Goal: Information Seeking & Learning: Learn about a topic

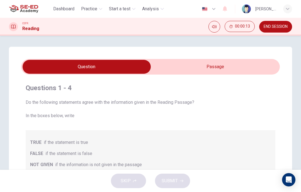
click at [227, 73] on input "checkbox" at bounding box center [87, 67] width 388 height 14
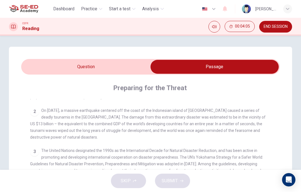
scroll to position [139, 0]
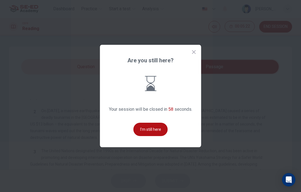
click at [157, 136] on button "I'm still here" at bounding box center [151, 129] width 34 height 13
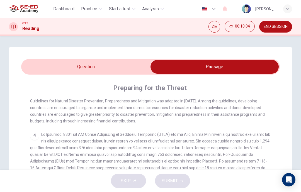
scroll to position [202, 0]
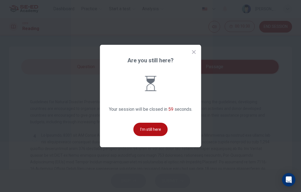
click at [148, 135] on button "I'm still here" at bounding box center [151, 129] width 34 height 13
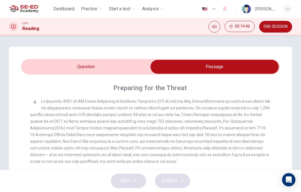
scroll to position [248, 0]
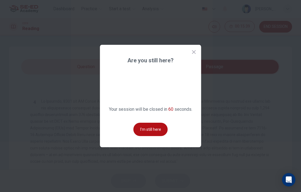
click at [165, 136] on button "I'm still here" at bounding box center [151, 129] width 34 height 13
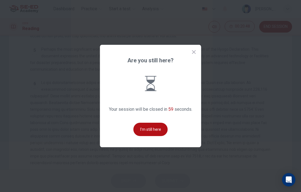
click at [158, 133] on div "Are you still here? Your session will be closed in 59 seconds. I'm still here" at bounding box center [150, 96] width 101 height 103
click at [156, 134] on button "I'm still here" at bounding box center [151, 129] width 34 height 13
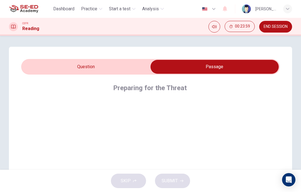
scroll to position [0, 0]
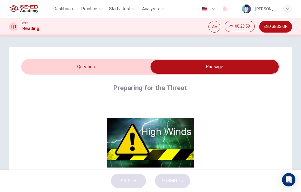
click at [96, 66] on input "checkbox" at bounding box center [215, 67] width 388 height 14
checkbox input "false"
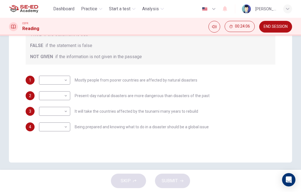
scroll to position [108, 0]
click at [54, 84] on body "This site uses cookies, as explained in our Privacy Policy . If you agree to th…" at bounding box center [150, 96] width 301 height 192
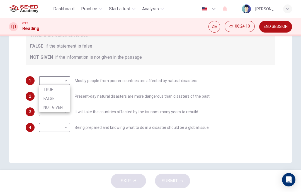
click at [56, 97] on li "FALSE" at bounding box center [54, 98] width 31 height 9
type input "FALSE"
click at [61, 101] on body "This site uses cookies, as explained in our Privacy Policy . If you agree to th…" at bounding box center [150, 96] width 301 height 192
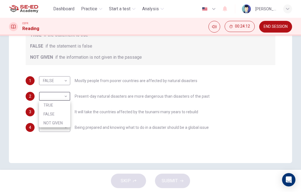
click at [91, 143] on div at bounding box center [150, 96] width 301 height 192
click at [57, 95] on body "This site uses cookies, as explained in our Privacy Policy . If you agree to th…" at bounding box center [150, 96] width 301 height 192
click at [62, 103] on li "TRUE" at bounding box center [54, 105] width 31 height 9
type input "TRUE"
click at [61, 110] on body "This site uses cookies, as explained in our Privacy Policy . If you agree to th…" at bounding box center [150, 96] width 301 height 192
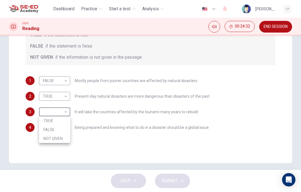
click at [57, 122] on li "TRUE" at bounding box center [54, 121] width 31 height 9
type input "TRUE"
click at [55, 128] on body "This site uses cookies, as explained in our Privacy Policy . If you agree to th…" at bounding box center [150, 96] width 301 height 192
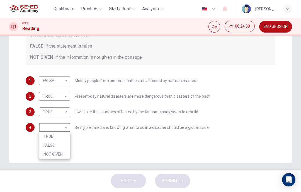
click at [61, 138] on li "TRUE" at bounding box center [54, 136] width 31 height 9
type input "TRUE"
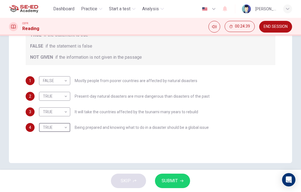
click at [176, 179] on span "SUBMIT" at bounding box center [170, 181] width 16 height 8
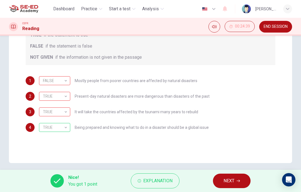
click at [161, 180] on span "Explanation" at bounding box center [157, 181] width 29 height 8
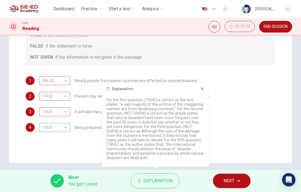
click at [203, 90] on icon at bounding box center [202, 89] width 3 height 3
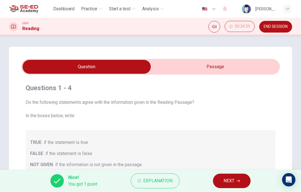
scroll to position [0, 0]
click at [222, 63] on input "checkbox" at bounding box center [87, 67] width 388 height 14
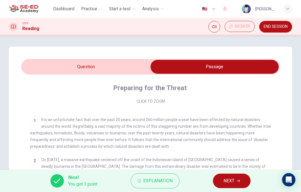
scroll to position [90, 0]
click at [108, 67] on input "checkbox" at bounding box center [215, 67] width 388 height 14
checkbox input "false"
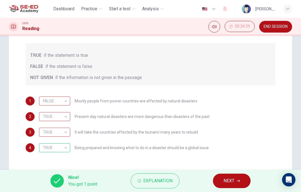
scroll to position [89, 0]
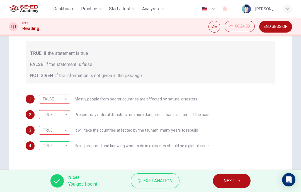
click at [64, 98] on div "FALSE" at bounding box center [53, 99] width 29 height 16
click at [134, 117] on div "TRUE TRUE ​ Present-day natural disasters are more dangerous than disasters of …" at bounding box center [124, 114] width 171 height 9
click at [244, 95] on div "1 FALSE FALSE ​ Mostly people from poorer countries are affected by natural dis…" at bounding box center [151, 99] width 250 height 9
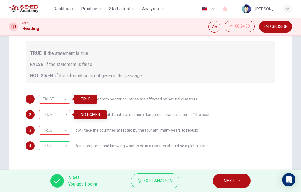
click at [156, 118] on div "TRUE TRUE ​ Present-day natural disasters are more dangerous than disasters of …" at bounding box center [124, 114] width 171 height 9
click at [140, 114] on span "Present-day natural disasters are more dangerous than disasters of the past" at bounding box center [142, 115] width 135 height 4
click at [157, 181] on span "Explanation" at bounding box center [157, 181] width 29 height 8
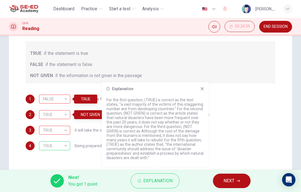
click at [201, 93] on div "Explanation For the first question, (TRUE) is correct as the text states, “a va…" at bounding box center [155, 124] width 107 height 85
click at [201, 89] on icon at bounding box center [202, 89] width 4 height 4
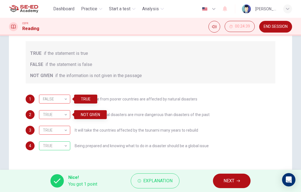
click at [159, 177] on button "Explanation" at bounding box center [155, 181] width 49 height 15
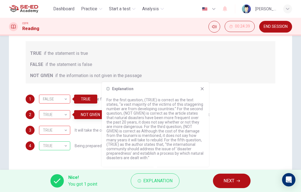
click at [201, 89] on icon at bounding box center [202, 89] width 4 height 4
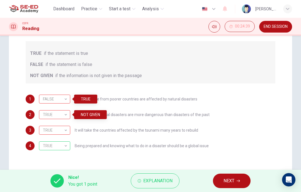
click at [229, 183] on span "NEXT" at bounding box center [229, 181] width 11 height 8
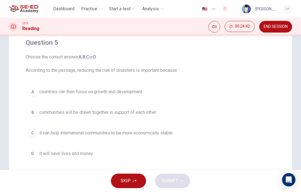
scroll to position [53, 0]
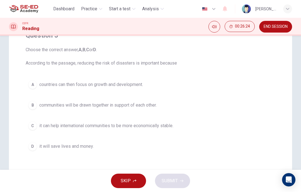
click at [33, 146] on div "D" at bounding box center [32, 146] width 9 height 9
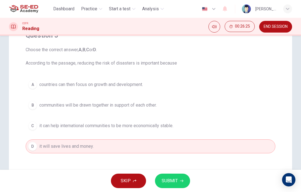
click at [168, 183] on span "SUBMIT" at bounding box center [170, 181] width 16 height 8
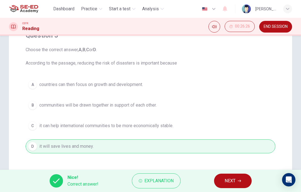
click at [234, 181] on span "NEXT" at bounding box center [230, 181] width 11 height 8
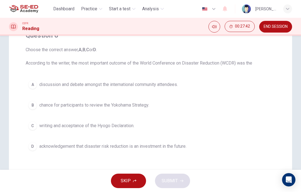
click at [33, 149] on div "D" at bounding box center [32, 146] width 9 height 9
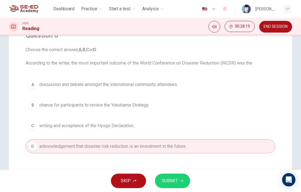
click at [171, 182] on span "SUBMIT" at bounding box center [170, 181] width 16 height 8
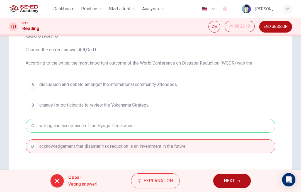
click at [157, 184] on span "Explanation" at bounding box center [158, 181] width 29 height 8
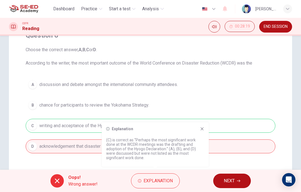
click at [200, 129] on icon at bounding box center [202, 129] width 4 height 4
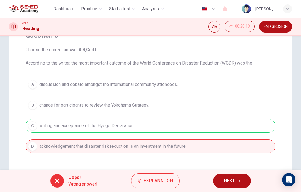
click at [230, 181] on span "NEXT" at bounding box center [229, 181] width 11 height 8
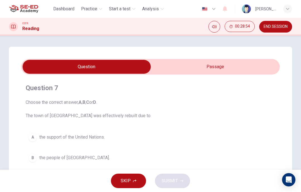
scroll to position [0, 0]
click at [228, 67] on input "checkbox" at bounding box center [87, 67] width 388 height 14
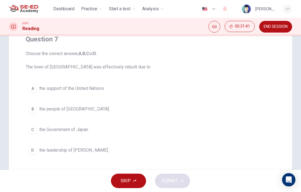
scroll to position [37, 0]
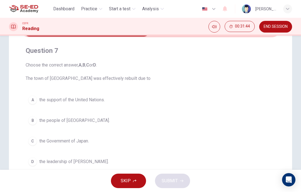
click at [153, 106] on button "A the support of the United Nations." at bounding box center [151, 100] width 250 height 14
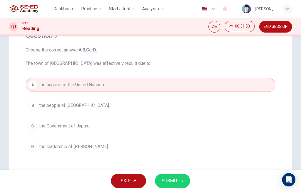
scroll to position [52, 0]
click at [176, 188] on button "SUBMIT" at bounding box center [172, 181] width 35 height 14
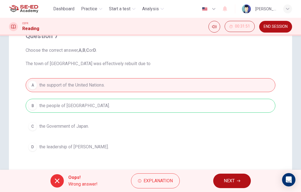
click at [167, 180] on span "Explanation" at bounding box center [158, 181] width 29 height 8
click at [245, 62] on span "Choose the correct answer, A , B , C or D . The town of [GEOGRAPHIC_DATA] was e…" at bounding box center [151, 57] width 250 height 20
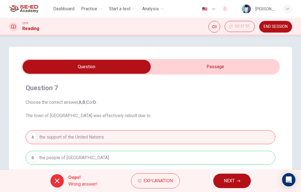
scroll to position [0, 0]
click at [221, 71] on input "checkbox" at bounding box center [87, 67] width 388 height 14
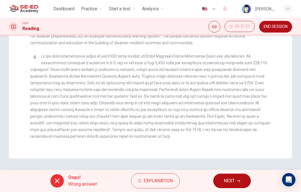
scroll to position [248, 0]
checkbox input "false"
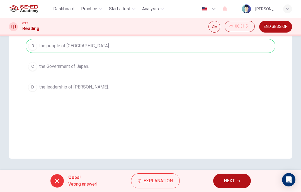
scroll to position [112, 0]
click at [231, 179] on span "NEXT" at bounding box center [229, 181] width 11 height 8
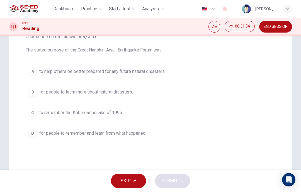
scroll to position [67, 0]
click at [34, 75] on button "A to help others be better prepared for any future natural disasters." at bounding box center [151, 71] width 250 height 14
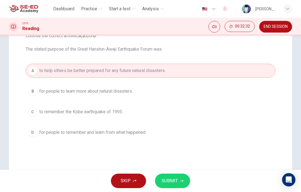
click at [172, 183] on span "SUBMIT" at bounding box center [170, 181] width 16 height 8
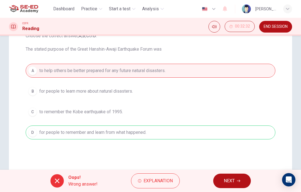
click at [155, 180] on span "Explanation" at bounding box center [158, 181] width 29 height 8
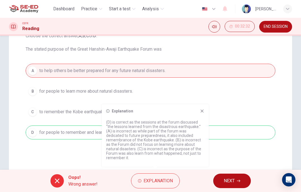
click at [203, 113] on icon at bounding box center [202, 111] width 4 height 4
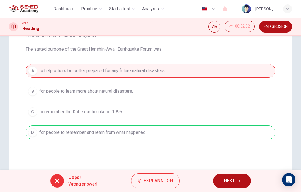
click at [241, 188] on button "NEXT" at bounding box center [232, 181] width 38 height 14
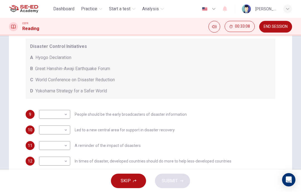
scroll to position [108, 0]
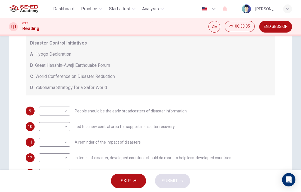
click at [66, 111] on body "This site uses cookies, as explained in our Privacy Policy . If you agree to th…" at bounding box center [150, 96] width 301 height 192
click at [59, 120] on li "A" at bounding box center [54, 120] width 31 height 9
type input "A"
click at [64, 130] on body "This site uses cookies, as explained in our Privacy Policy . If you agree to th…" at bounding box center [150, 96] width 301 height 192
click at [56, 146] on li "B" at bounding box center [54, 144] width 31 height 9
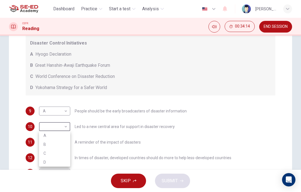
type input "B"
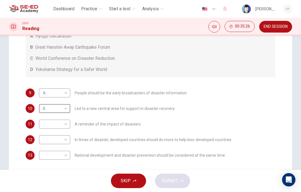
scroll to position [130, 0]
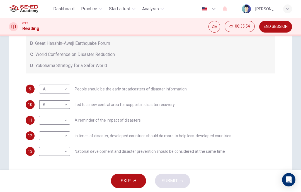
click at [62, 137] on body "This site uses cookies, as explained in our Privacy Policy . If you agree to th…" at bounding box center [150, 96] width 301 height 192
click at [140, 60] on div at bounding box center [150, 96] width 301 height 192
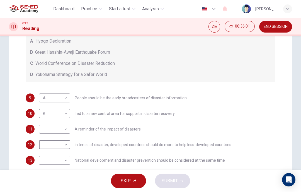
scroll to position [122, 0]
click at [66, 145] on body "This site uses cookies, as explained in our Privacy Policy . If you agree to th…" at bounding box center [150, 96] width 301 height 192
click at [59, 180] on li "D" at bounding box center [54, 180] width 31 height 9
type input "D"
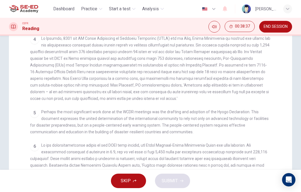
scroll to position [179, 0]
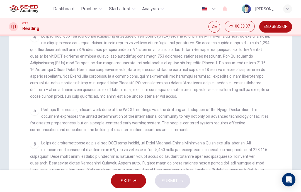
checkbox input "false"
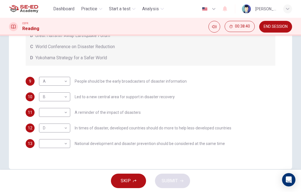
scroll to position [138, 0]
click at [61, 111] on body "This site uses cookies, as explained in our Privacy Policy . If you agree to th…" at bounding box center [150, 96] width 301 height 192
click at [57, 148] on li "D" at bounding box center [54, 148] width 31 height 9
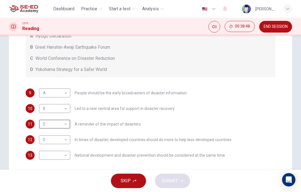
scroll to position [126, 0]
click at [65, 127] on body "This site uses cookies, as explained in our Privacy Policy . If you agree to th…" at bounding box center [150, 96] width 301 height 192
click at [60, 140] on li "B" at bounding box center [54, 142] width 31 height 9
type input "B"
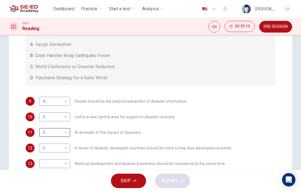
scroll to position [128, 0]
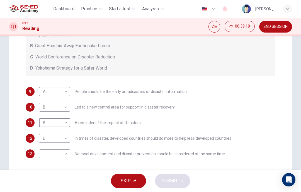
click at [61, 156] on body "This site uses cookies, as explained in our Privacy Policy . If you agree to th…" at bounding box center [150, 96] width 301 height 192
click at [60, 175] on li "C" at bounding box center [54, 174] width 31 height 9
type input "C"
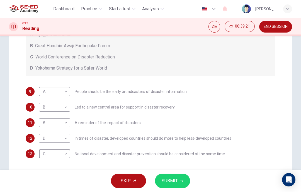
click at [174, 179] on span "SUBMIT" at bounding box center [170, 181] width 16 height 8
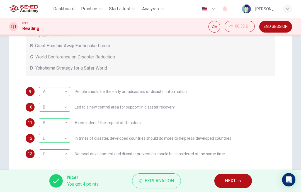
click at [150, 187] on button "Explanation" at bounding box center [156, 181] width 49 height 15
click at [241, 183] on button "NEXT" at bounding box center [233, 181] width 38 height 14
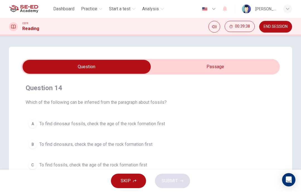
click at [94, 8] on span "Practice" at bounding box center [89, 9] width 16 height 7
click at [101, 10] on icon "button" at bounding box center [100, 8] width 3 height 3
click at [97, 6] on span "Practice" at bounding box center [89, 9] width 16 height 7
click at [102, 49] on div "Question 14 Which of the following can be inferred from the paragraph about fos…" at bounding box center [150, 159] width 283 height 224
click at [97, 6] on span "Practice" at bounding box center [89, 9] width 16 height 7
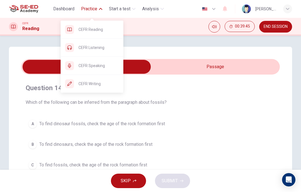
click at [95, 50] on span "CEFR Listening" at bounding box center [99, 47] width 40 height 7
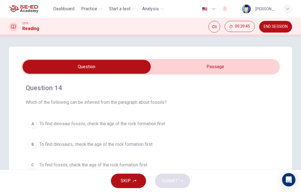
click at [207, 95] on div "Question 14 Which of the following can be inferred from the paragraph about fos…" at bounding box center [151, 95] width 250 height 22
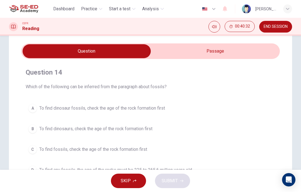
scroll to position [16, 0]
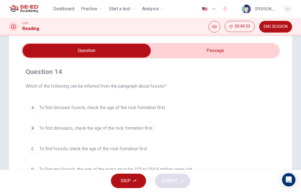
click at [206, 55] on input "checkbox" at bounding box center [87, 51] width 388 height 14
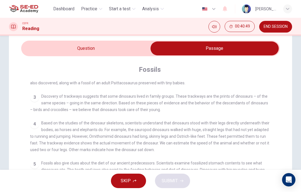
scroll to position [21, 0]
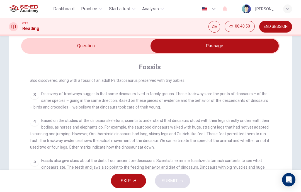
click at [120, 43] on input "checkbox" at bounding box center [215, 46] width 388 height 14
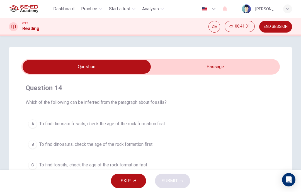
scroll to position [0, 0]
click at [206, 71] on input "checkbox" at bounding box center [87, 67] width 388 height 14
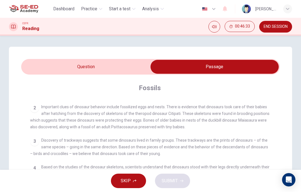
scroll to position [29, 0]
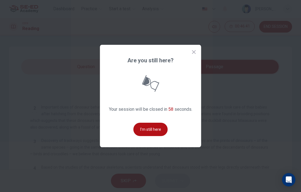
click at [157, 136] on button "I'm still here" at bounding box center [151, 129] width 34 height 13
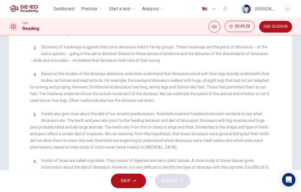
scroll to position [33, 0]
click at [95, 11] on span "Practice" at bounding box center [89, 9] width 16 height 7
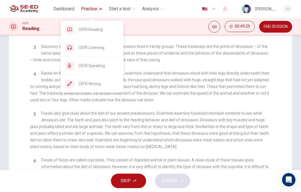
click at [101, 49] on span "CEFR Listening" at bounding box center [99, 47] width 40 height 7
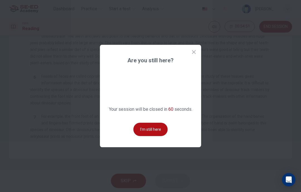
scroll to position [152, 0]
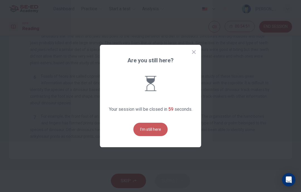
click at [142, 136] on button "I'm still here" at bounding box center [151, 129] width 34 height 13
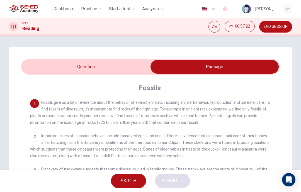
scroll to position [0, 0]
click at [126, 67] on input "checkbox" at bounding box center [215, 67] width 388 height 14
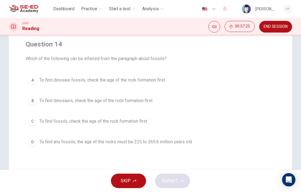
scroll to position [43, 0]
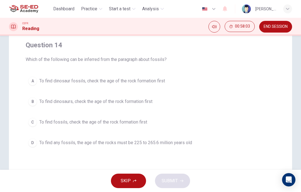
click at [31, 121] on div "C" at bounding box center [32, 122] width 9 height 9
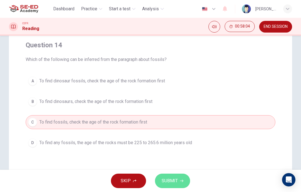
click at [178, 183] on button "SUBMIT" at bounding box center [172, 181] width 35 height 14
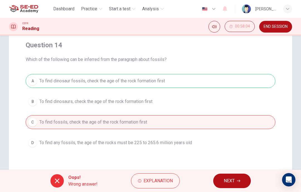
click at [52, 186] on div "Oops! Wrong answer!" at bounding box center [73, 180] width 47 height 13
click at [240, 187] on button "NEXT" at bounding box center [232, 181] width 38 height 14
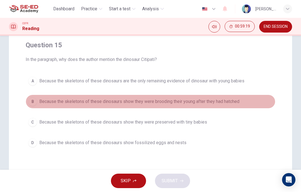
click at [35, 103] on div "B" at bounding box center [32, 101] width 9 height 9
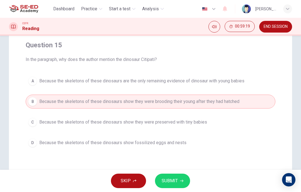
click at [173, 181] on span "SUBMIT" at bounding box center [170, 181] width 16 height 8
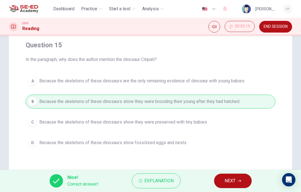
click at [233, 181] on span "NEXT" at bounding box center [230, 181] width 11 height 8
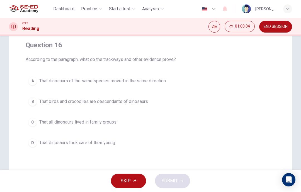
click at [34, 138] on button "D That dinosaurs took care of their young" at bounding box center [151, 143] width 250 height 14
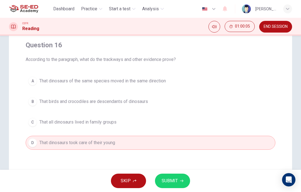
click at [174, 182] on span "SUBMIT" at bounding box center [170, 181] width 16 height 8
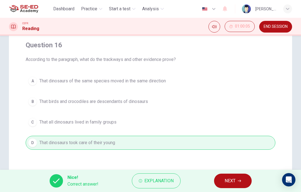
click at [235, 184] on span "NEXT" at bounding box center [230, 181] width 11 height 8
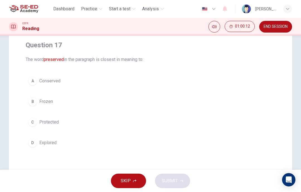
click at [35, 123] on div "C" at bounding box center [32, 122] width 9 height 9
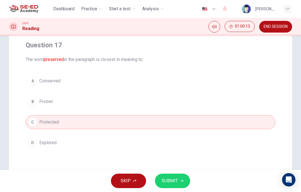
click at [167, 186] on button "SUBMIT" at bounding box center [172, 181] width 35 height 14
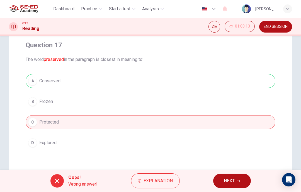
click at [229, 181] on span "NEXT" at bounding box center [229, 181] width 11 height 8
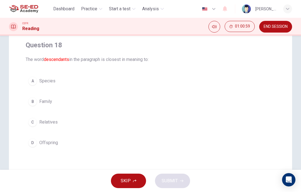
click at [33, 100] on div "B" at bounding box center [32, 101] width 9 height 9
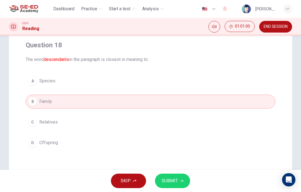
click at [166, 180] on span "SUBMIT" at bounding box center [170, 181] width 16 height 8
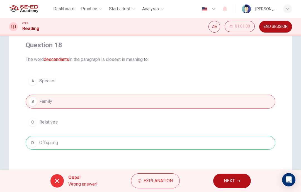
click at [235, 183] on button "NEXT" at bounding box center [232, 181] width 38 height 14
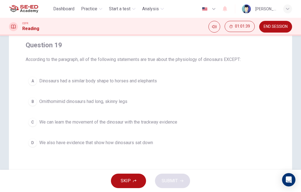
click at [30, 121] on div "C" at bounding box center [32, 122] width 9 height 9
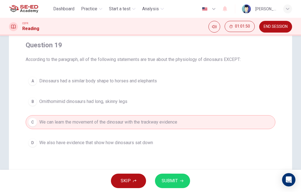
click at [168, 175] on button "SUBMIT" at bounding box center [172, 181] width 35 height 14
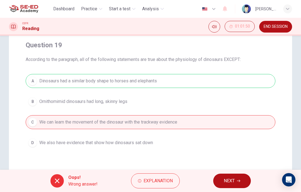
click at [153, 180] on span "Explanation" at bounding box center [158, 181] width 29 height 8
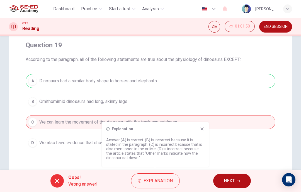
click at [201, 130] on icon at bounding box center [202, 129] width 4 height 4
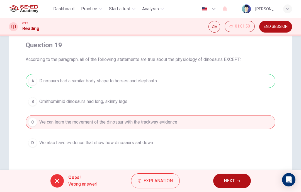
click at [158, 179] on span "Explanation" at bounding box center [158, 181] width 29 height 8
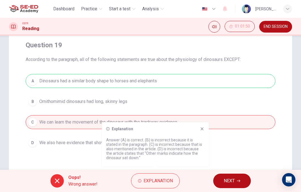
click at [202, 128] on icon at bounding box center [202, 129] width 4 height 4
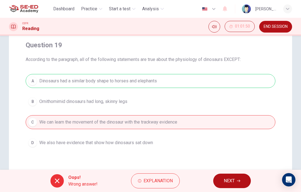
click at [269, 147] on div "A Dinosaurs had a similar body shape to horses and elephants B Ornithomimid din…" at bounding box center [151, 112] width 250 height 76
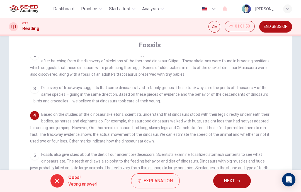
scroll to position [38, 0]
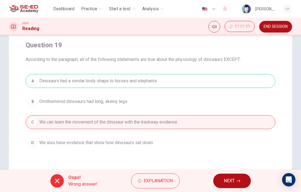
click at [225, 180] on span "NEXT" at bounding box center [229, 181] width 11 height 8
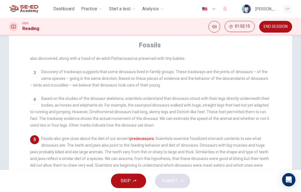
scroll to position [63, 0]
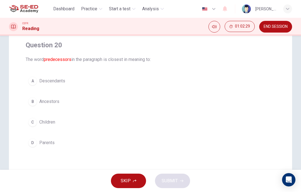
click at [45, 103] on span "Ancestors" at bounding box center [49, 101] width 20 height 7
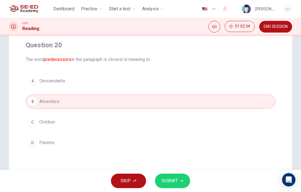
click at [176, 183] on span "SUBMIT" at bounding box center [170, 181] width 16 height 8
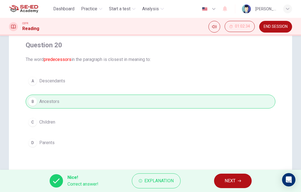
click at [226, 181] on span "NEXT" at bounding box center [230, 181] width 11 height 8
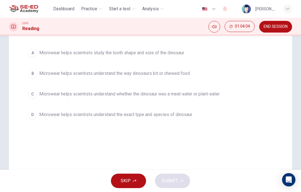
scroll to position [72, 0]
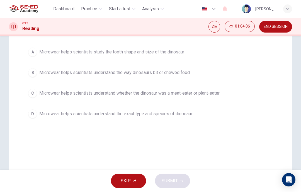
click at [33, 97] on div "C" at bounding box center [32, 93] width 9 height 9
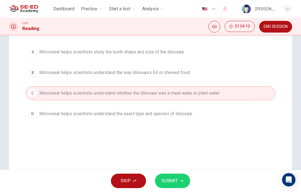
click at [170, 183] on span "SUBMIT" at bounding box center [170, 181] width 16 height 8
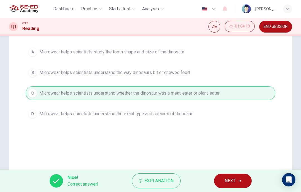
click at [230, 187] on button "NEXT" at bounding box center [233, 181] width 38 height 14
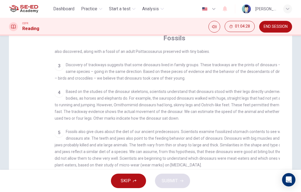
scroll to position [64, 0]
checkbox input "false"
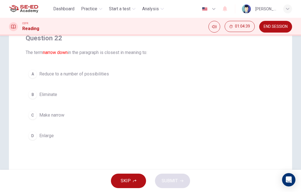
click at [101, 77] on span "Reduce to a number of possibilities" at bounding box center [74, 74] width 70 height 7
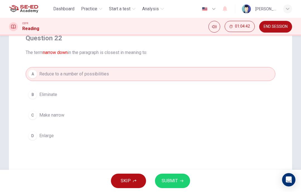
click at [177, 181] on span "SUBMIT" at bounding box center [170, 181] width 16 height 8
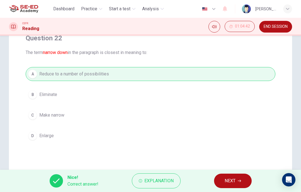
click at [235, 177] on button "NEXT" at bounding box center [233, 181] width 38 height 14
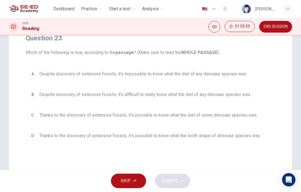
click at [29, 93] on div "B" at bounding box center [32, 94] width 9 height 9
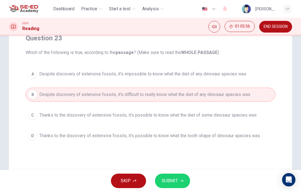
click at [165, 179] on span "SUBMIT" at bounding box center [170, 181] width 16 height 8
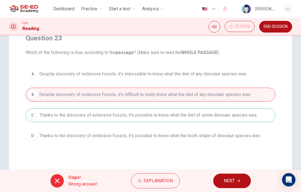
click at [159, 181] on span "Explanation" at bounding box center [158, 181] width 29 height 8
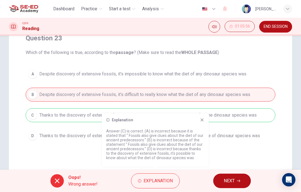
click at [202, 122] on icon at bounding box center [202, 120] width 4 height 4
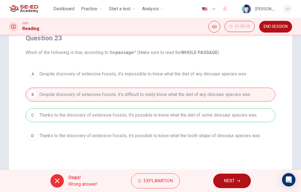
click at [230, 180] on span "NEXT" at bounding box center [229, 181] width 11 height 8
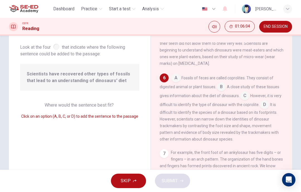
scroll to position [28, 0]
click at [222, 93] on input at bounding box center [221, 88] width 9 height 9
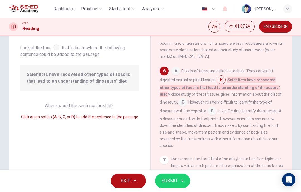
click at [176, 188] on button "SUBMIT" at bounding box center [172, 181] width 35 height 14
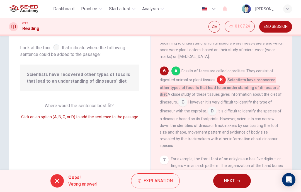
click at [243, 174] on button "NEXT" at bounding box center [232, 181] width 38 height 14
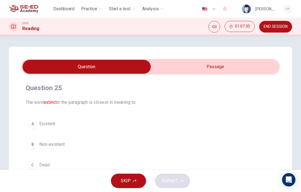
scroll to position [0, 0]
click at [218, 72] on input "checkbox" at bounding box center [87, 67] width 388 height 14
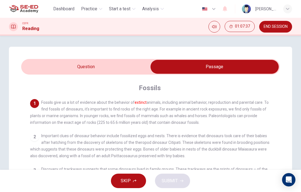
click at [118, 73] on input "checkbox" at bounding box center [215, 67] width 388 height 14
checkbox input "false"
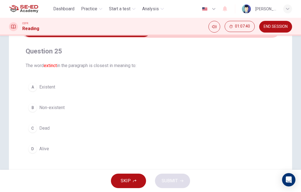
scroll to position [36, 0]
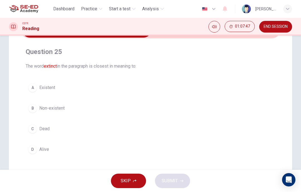
click at [52, 110] on span "Non-existent" at bounding box center [51, 108] width 25 height 7
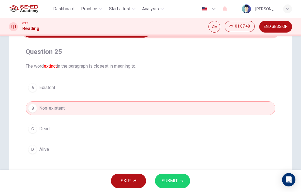
click at [180, 180] on icon "button" at bounding box center [181, 181] width 3 height 3
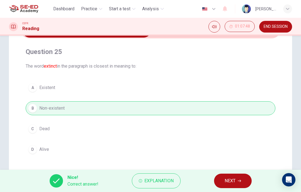
click at [230, 183] on span "NEXT" at bounding box center [230, 181] width 11 height 8
